Goal: Task Accomplishment & Management: Use online tool/utility

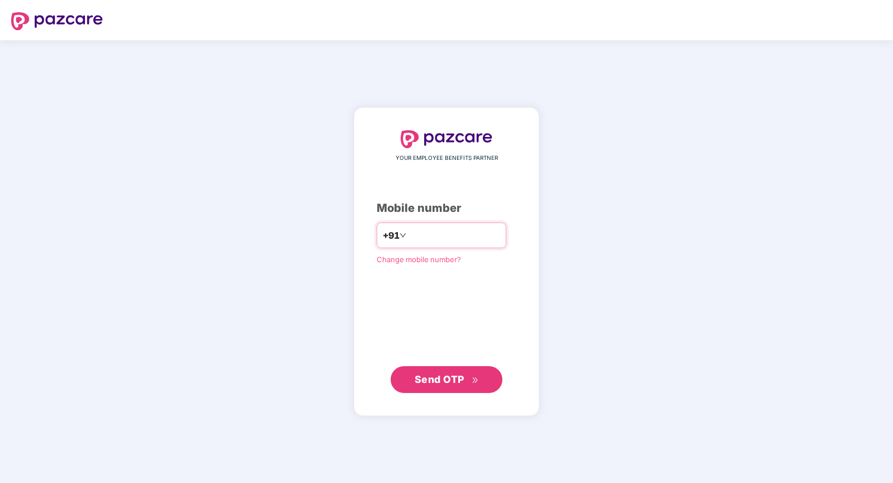
click at [419, 234] on input "number" at bounding box center [454, 235] width 92 height 18
type input "**********"
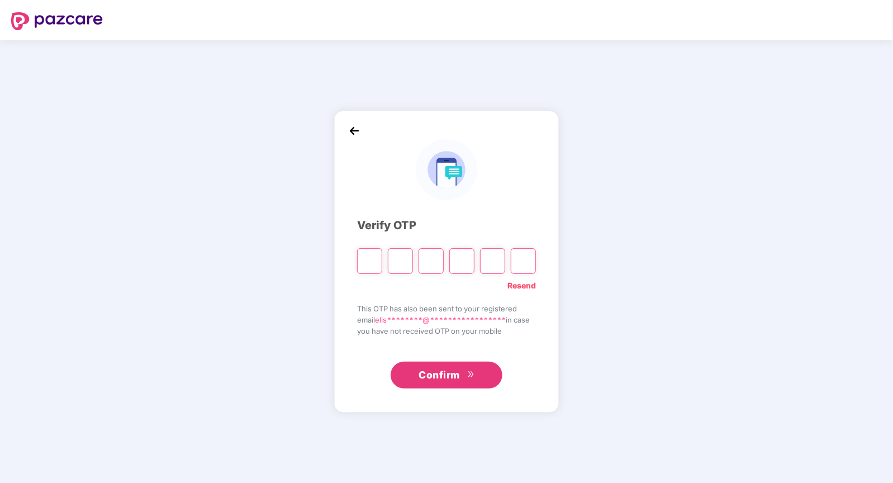
type input "*"
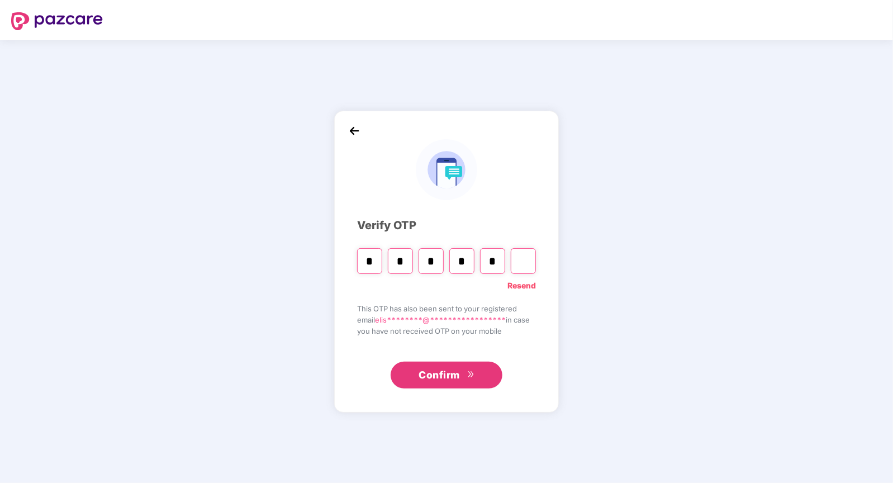
type input "*"
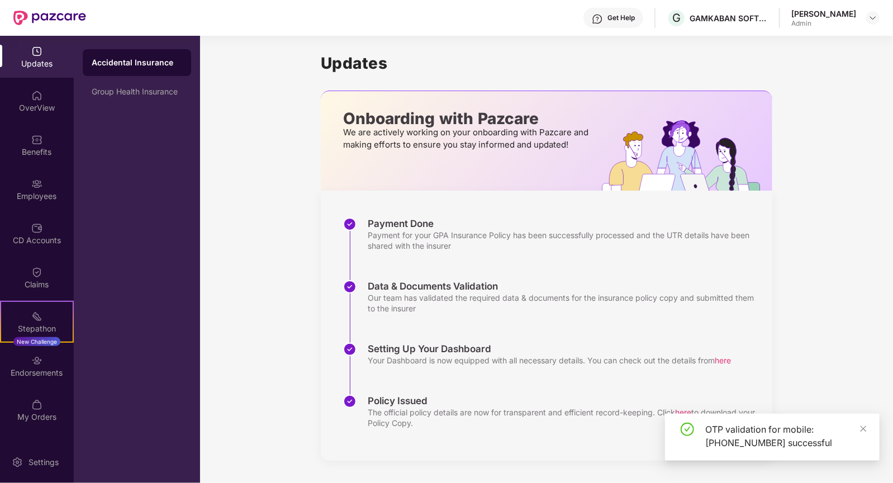
click at [137, 108] on div "Accidental Insurance Group Health Insurance" at bounding box center [137, 259] width 126 height 447
click at [137, 85] on div "Group Health Insurance" at bounding box center [137, 91] width 108 height 27
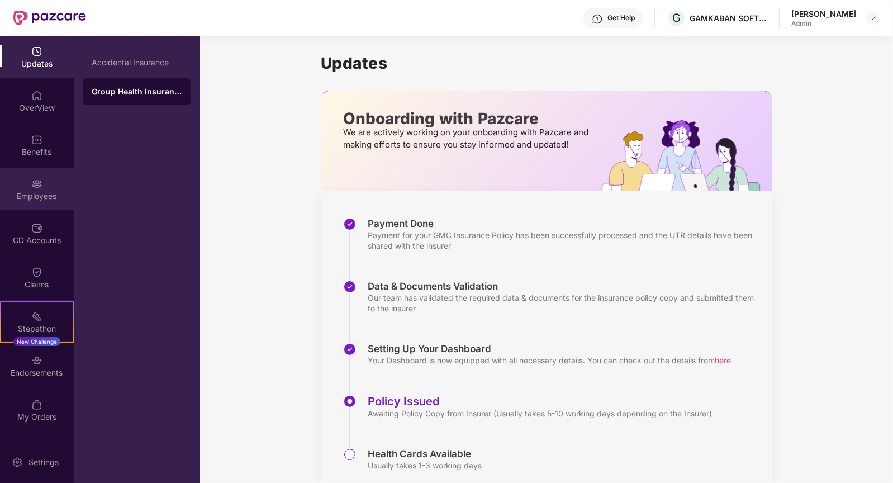
click at [41, 199] on div "Employees" at bounding box center [37, 196] width 74 height 11
